Goal: Book appointment/travel/reservation

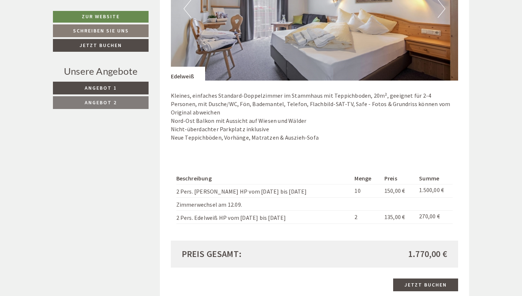
scroll to position [772, 0]
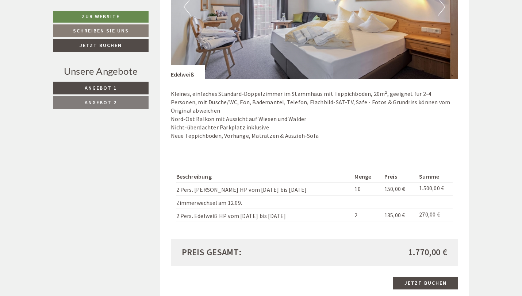
click at [119, 103] on link "Angebot 2" at bounding box center [101, 102] width 96 height 13
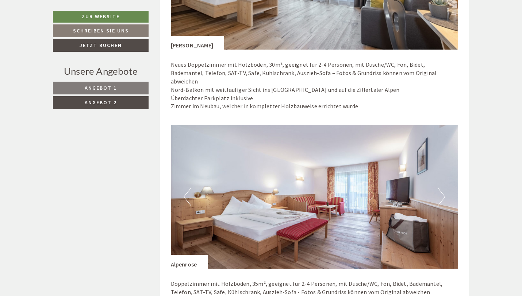
scroll to position [471, 0]
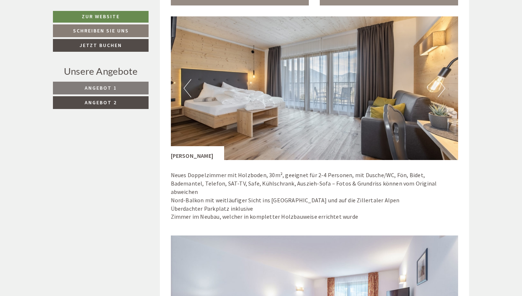
click at [130, 86] on link "Angebot 1" at bounding box center [101, 88] width 96 height 13
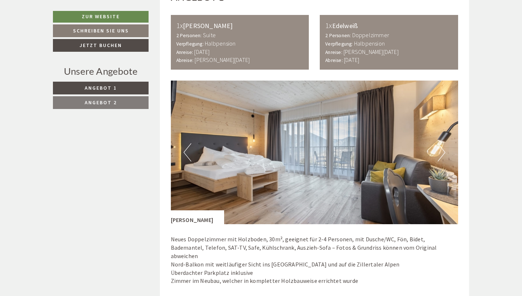
scroll to position [410, 0]
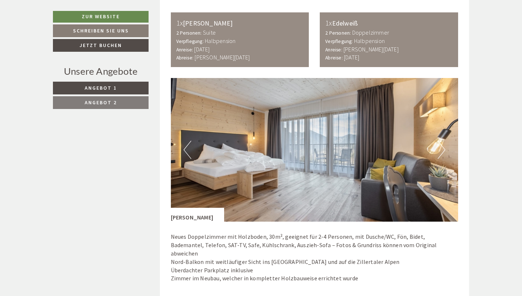
click at [136, 107] on link "Angebot 2" at bounding box center [101, 102] width 96 height 13
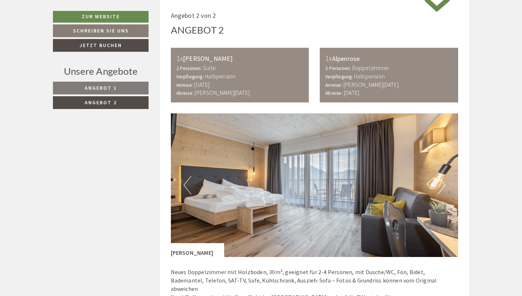
click at [128, 88] on link "Angebot 1" at bounding box center [101, 88] width 96 height 13
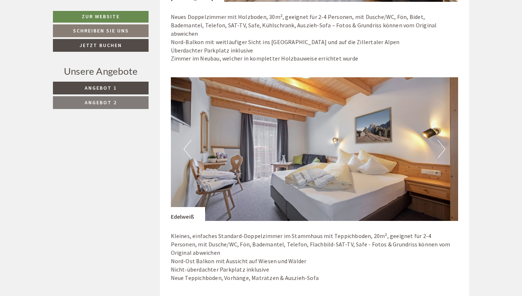
scroll to position [626, 0]
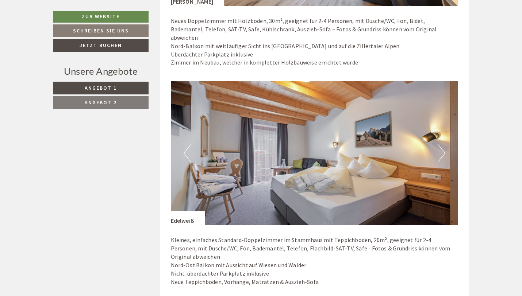
click at [445, 146] on img at bounding box center [315, 153] width 288 height 144
click at [440, 146] on button "Next" at bounding box center [441, 153] width 8 height 18
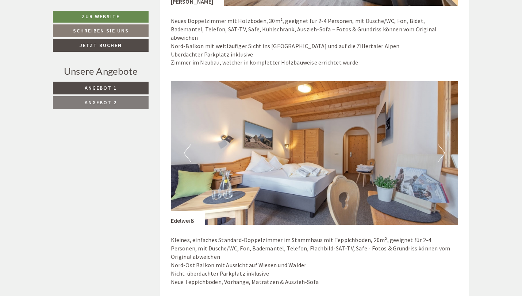
click at [441, 144] on button "Next" at bounding box center [441, 153] width 8 height 18
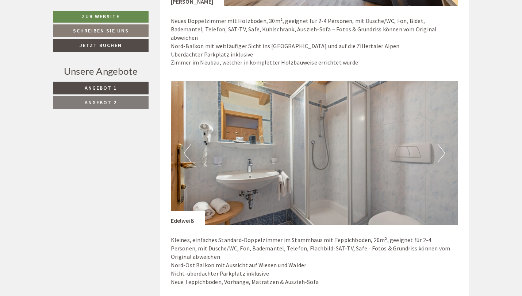
click at [441, 144] on button "Next" at bounding box center [441, 153] width 8 height 18
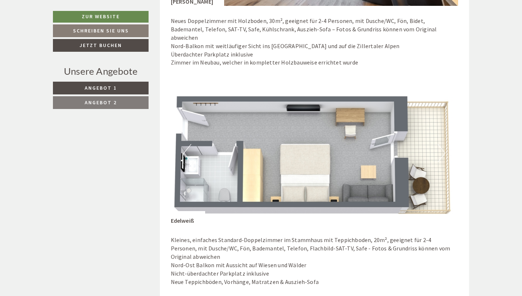
click at [441, 144] on button "Next" at bounding box center [441, 153] width 8 height 18
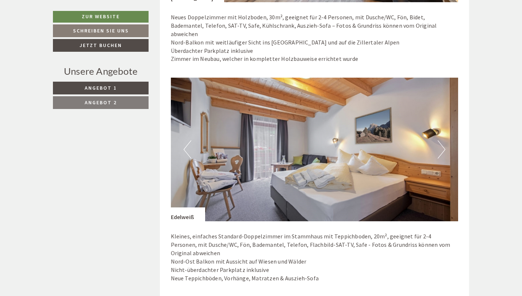
scroll to position [631, 0]
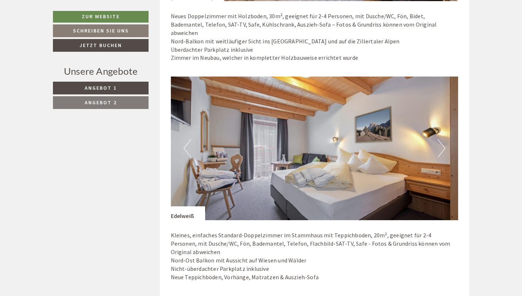
click at [290, 252] on p "Kleines, einfaches Standard-Doppelzimmer im Stammhaus mit Teppichboden, 20m², g…" at bounding box center [315, 256] width 288 height 50
click at [311, 257] on p "Kleines, einfaches Standard-Doppelzimmer im Stammhaus mit Teppichboden, 20m², g…" at bounding box center [315, 256] width 288 height 50
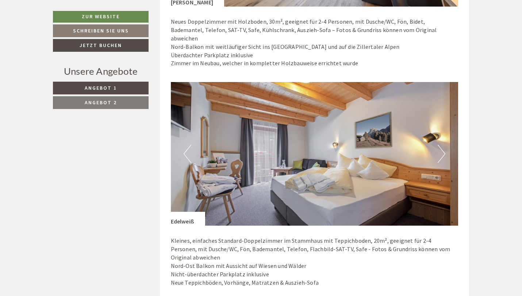
click at [120, 101] on link "Angebot 2" at bounding box center [101, 102] width 96 height 13
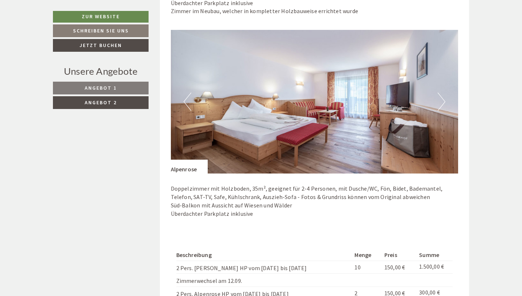
scroll to position [707, 0]
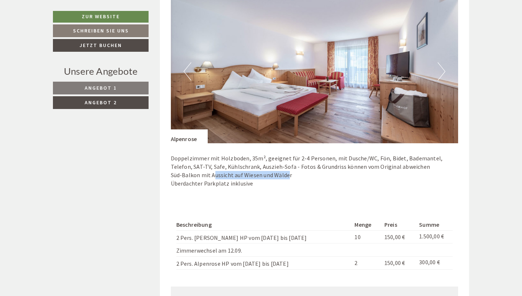
drag, startPoint x: 213, startPoint y: 166, endPoint x: 292, endPoint y: 169, distance: 78.9
click at [292, 169] on p "Doppelzimmer mit Holzboden, 35m², geeignet für 2-4 Personen, mit Dusche/WC, Fön…" at bounding box center [315, 170] width 288 height 33
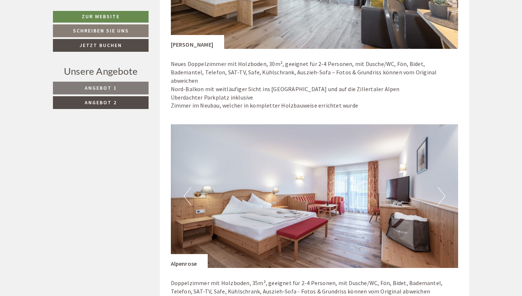
click at [133, 94] on link "Angebot 1" at bounding box center [101, 88] width 96 height 13
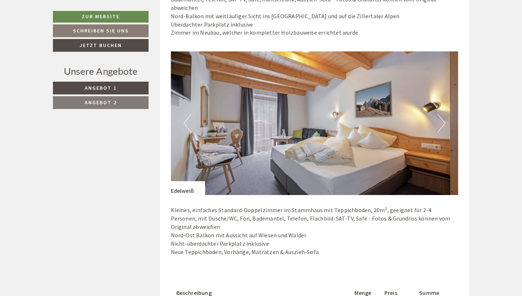
scroll to position [657, 0]
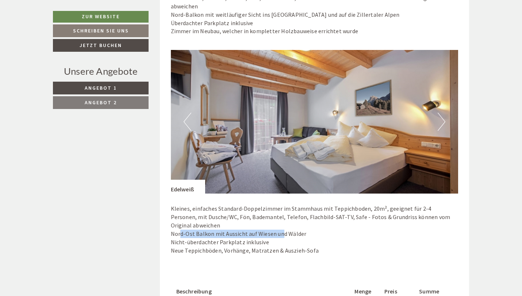
drag, startPoint x: 181, startPoint y: 225, endPoint x: 282, endPoint y: 224, distance: 101.1
click at [282, 224] on p "Kleines, einfaches Standard-Doppelzimmer im Stammhaus mit Teppichboden, 20m², g…" at bounding box center [315, 230] width 288 height 50
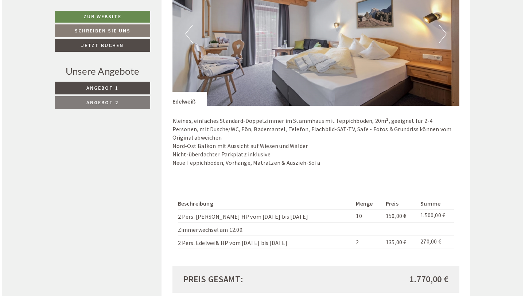
scroll to position [771, 0]
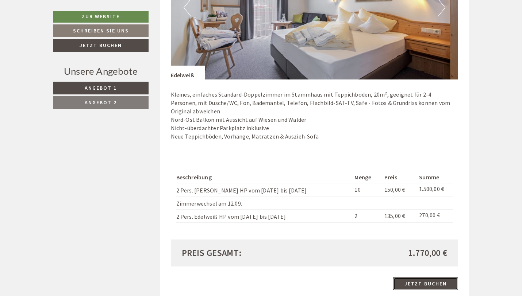
click at [421, 278] on link "Jetzt buchen" at bounding box center [425, 284] width 65 height 13
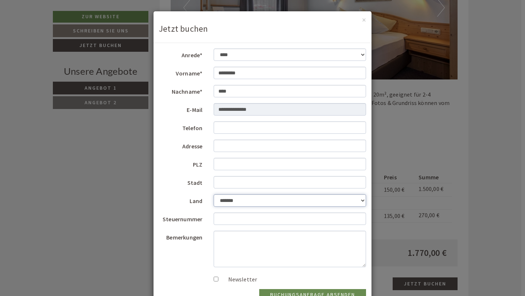
click at [247, 200] on select "**********" at bounding box center [290, 200] width 153 height 12
select select "*"
click at [214, 194] on select "**********" at bounding box center [290, 200] width 153 height 12
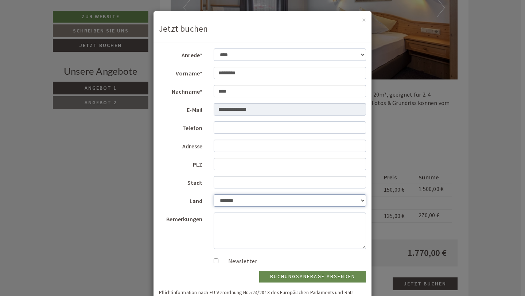
scroll to position [34, 0]
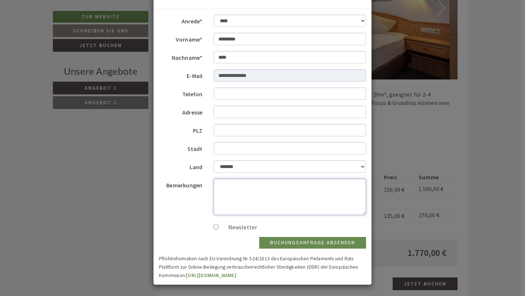
click at [242, 183] on textarea "Bemerkungen" at bounding box center [290, 197] width 153 height 36
click at [204, 240] on div "Buchungsanfrage absenden" at bounding box center [263, 243] width 218 height 12
click at [264, 241] on button "Buchungsanfrage absenden" at bounding box center [312, 243] width 107 height 12
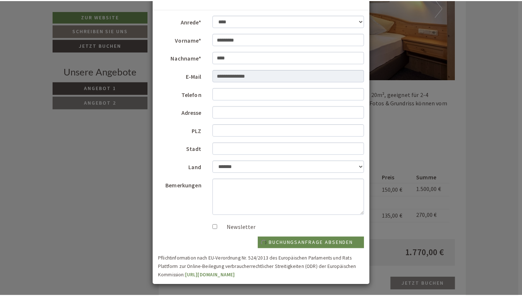
scroll to position [0, 0]
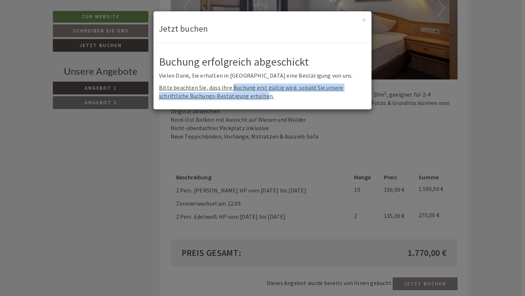
drag, startPoint x: 231, startPoint y: 87, endPoint x: 263, endPoint y: 95, distance: 33.8
click at [263, 95] on span "Bitte beachten Sie, dass Ihre Buchung erst gültig wird, sobald Sie unsere schri…" at bounding box center [251, 92] width 185 height 16
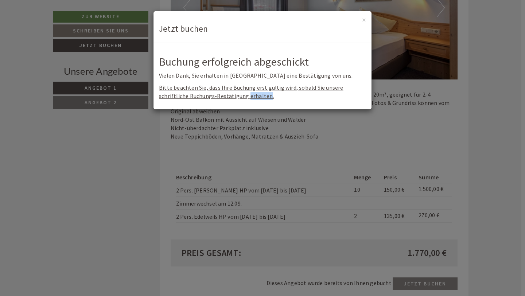
click at [263, 95] on span "Bitte beachten Sie, dass Ihre Buchung erst gültig wird, sobald Sie unsere schri…" at bounding box center [251, 92] width 185 height 16
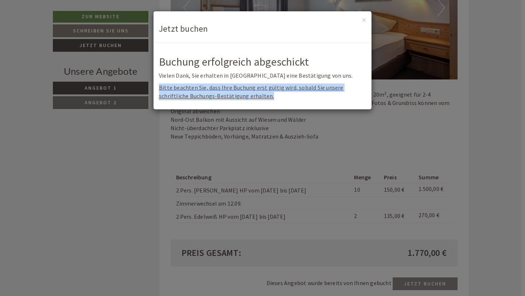
click at [263, 95] on span "Bitte beachten Sie, dass Ihre Buchung erst gültig wird, sobald Sie unsere schri…" at bounding box center [251, 92] width 185 height 16
click at [273, 95] on p "Bitte beachten Sie, dass Ihre Buchung erst gültig wird, sobald Sie unsere schri…" at bounding box center [262, 92] width 207 height 17
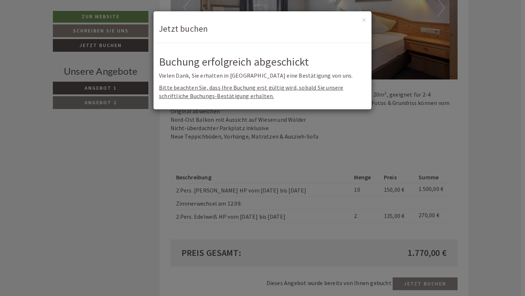
click at [188, 30] on h3 "Jetzt buchen" at bounding box center [262, 28] width 207 height 9
click at [263, 30] on h3 "Jetzt buchen" at bounding box center [262, 28] width 207 height 9
click at [363, 21] on button "×" at bounding box center [364, 20] width 4 height 8
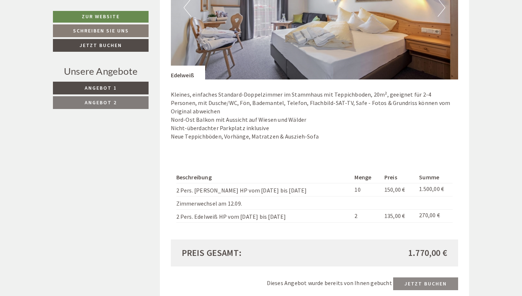
click at [292, 209] on td "2 Pers. Edelweiß HP vom [DATE] bis [DATE]" at bounding box center [264, 215] width 176 height 13
click at [279, 209] on td "2 Pers. Edelweiß HP vom [DATE] bis [DATE]" at bounding box center [264, 215] width 176 height 13
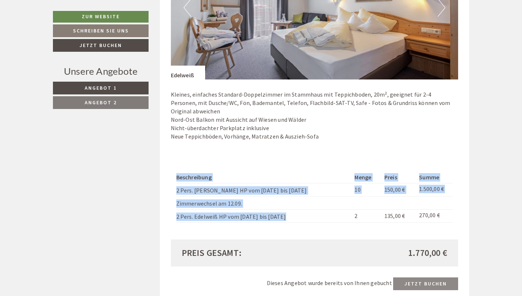
drag, startPoint x: 279, startPoint y: 208, endPoint x: 176, endPoint y: 177, distance: 107.2
click at [176, 177] on tbody "Beschreibung Menge Preis Summe 2 Pers. [PERSON_NAME] HP vom [DATE] bis [DATE] 1…" at bounding box center [314, 197] width 277 height 51
click at [176, 184] on td "2 Pers. [PERSON_NAME] HP vom [DATE] bis [DATE]" at bounding box center [264, 190] width 176 height 13
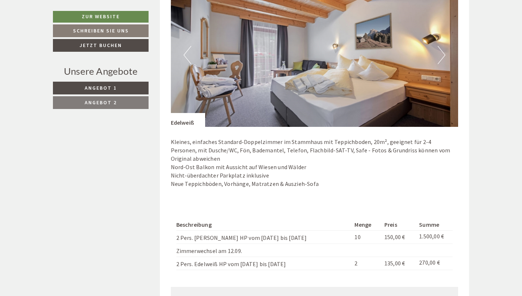
scroll to position [725, 0]
